Goal: Check status

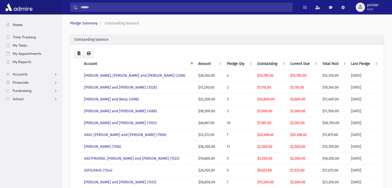
click at [20, 25] on span "Home" at bounding box center [18, 24] width 10 height 5
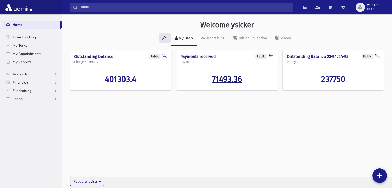
click at [228, 83] on span "71493.36" at bounding box center [227, 79] width 30 height 10
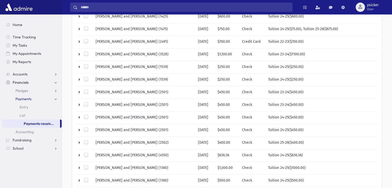
scroll to position [258, 0]
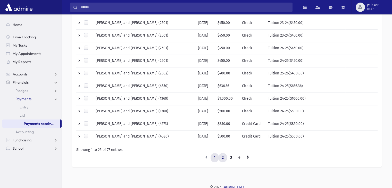
click at [222, 156] on link "2" at bounding box center [223, 157] width 9 height 9
